Goal: Navigation & Orientation: Find specific page/section

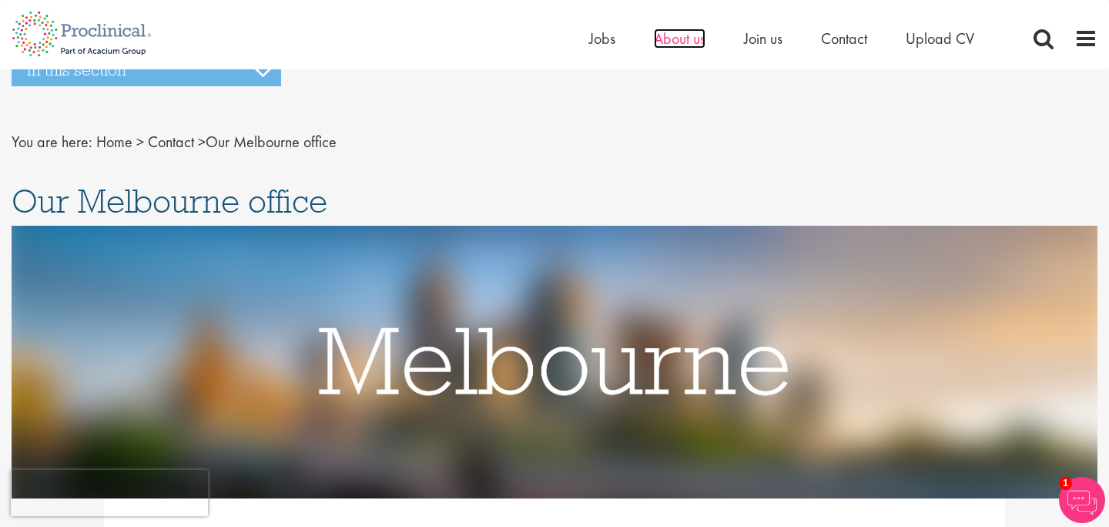
click at [698, 45] on span "About us" at bounding box center [680, 38] width 52 height 20
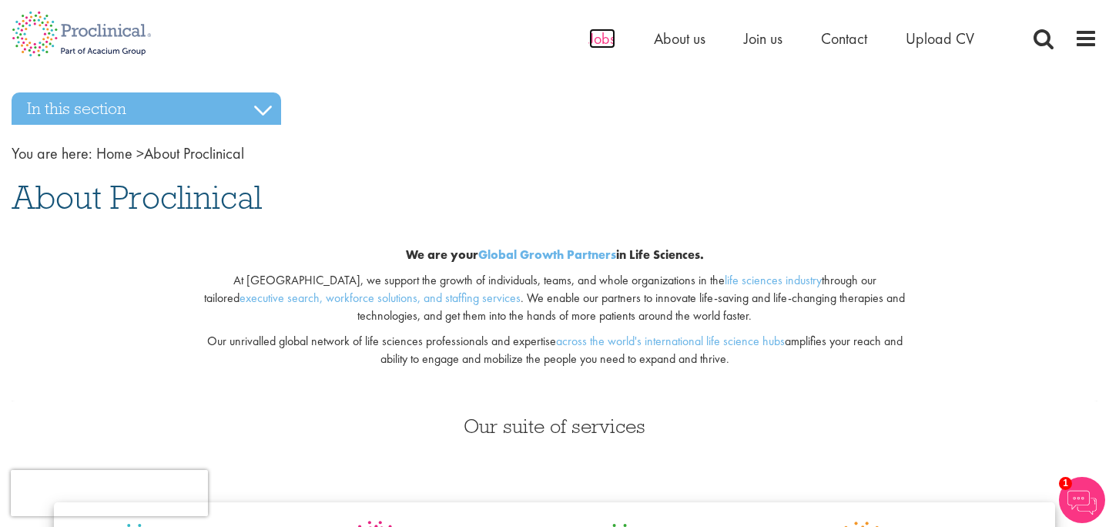
click at [597, 36] on span "Jobs" at bounding box center [602, 38] width 26 height 20
